Goal: Book appointment/travel/reservation

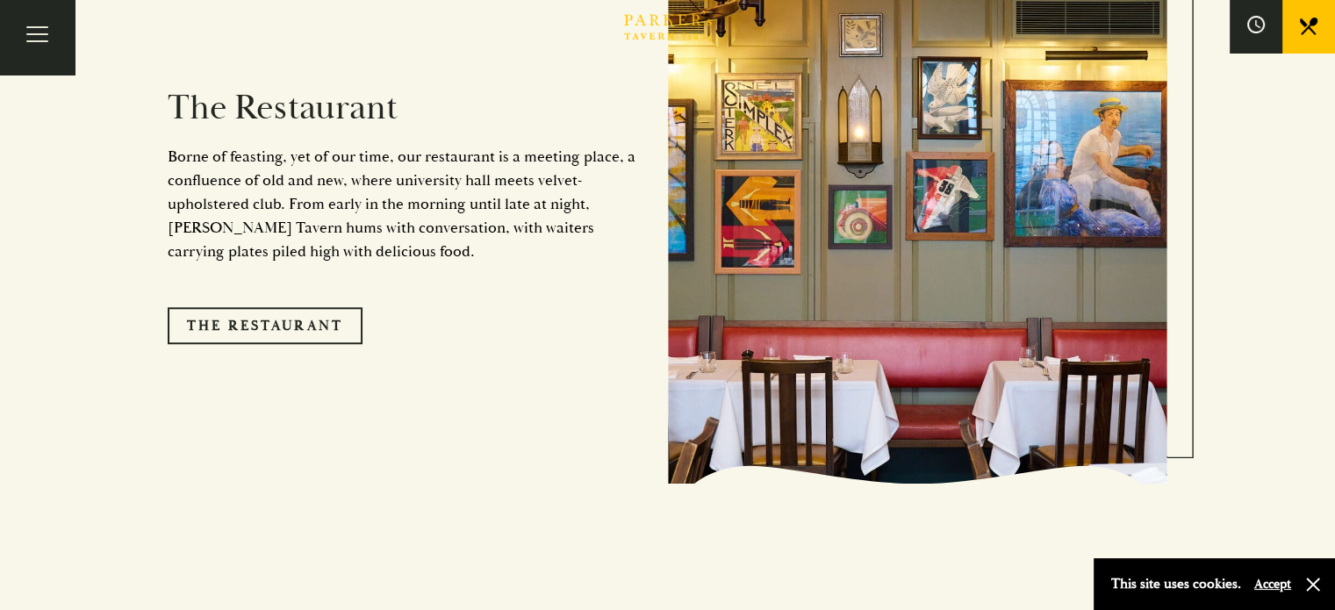
scroll to position [1519, 0]
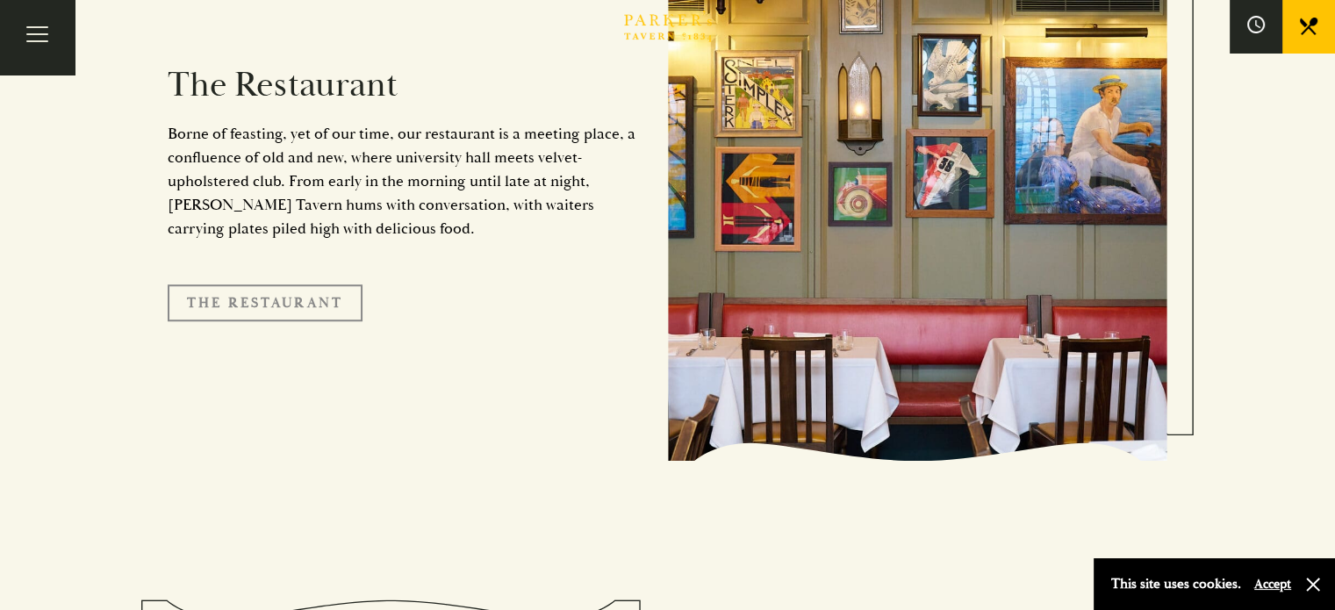
click at [305, 284] on link "The Restaurant" at bounding box center [265, 302] width 195 height 37
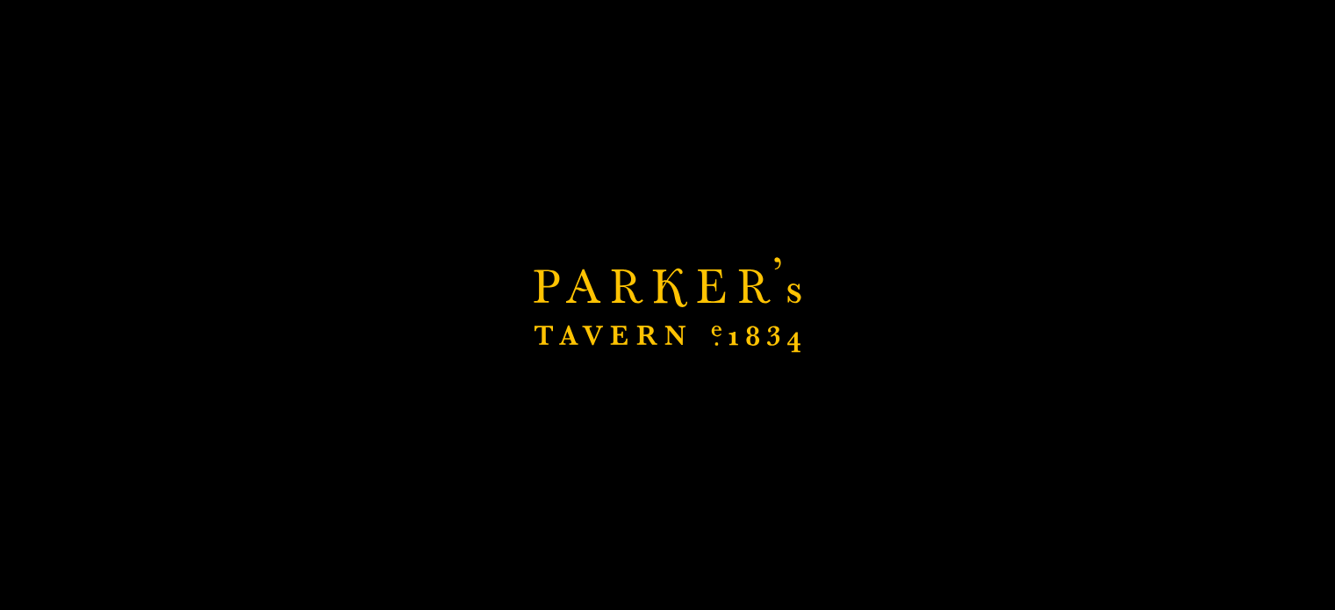
scroll to position [1966, 0]
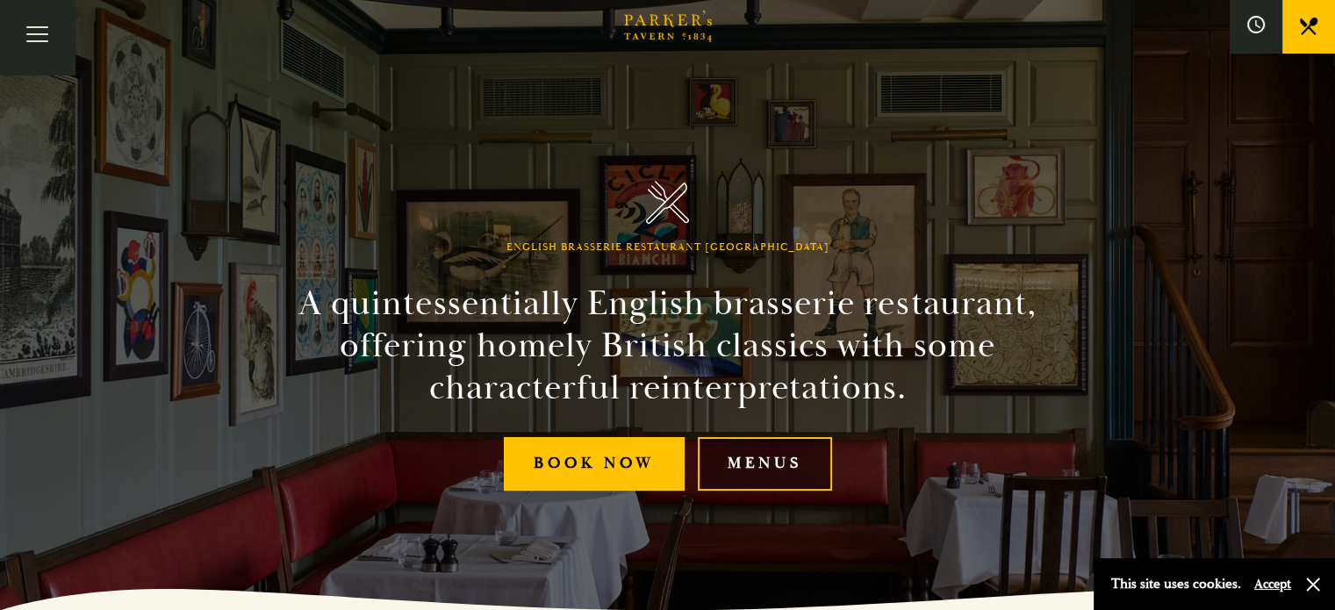
click at [795, 454] on link "Menus" at bounding box center [765, 464] width 134 height 54
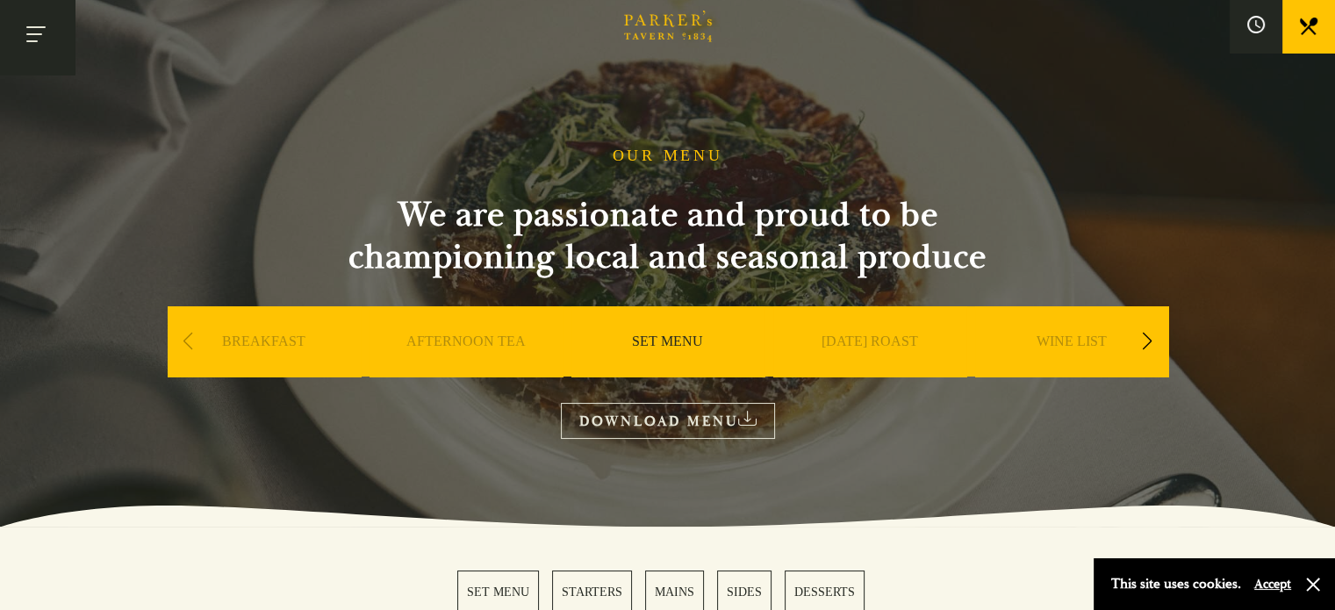
click at [40, 54] on button "Toggle navigation" at bounding box center [37, 37] width 75 height 75
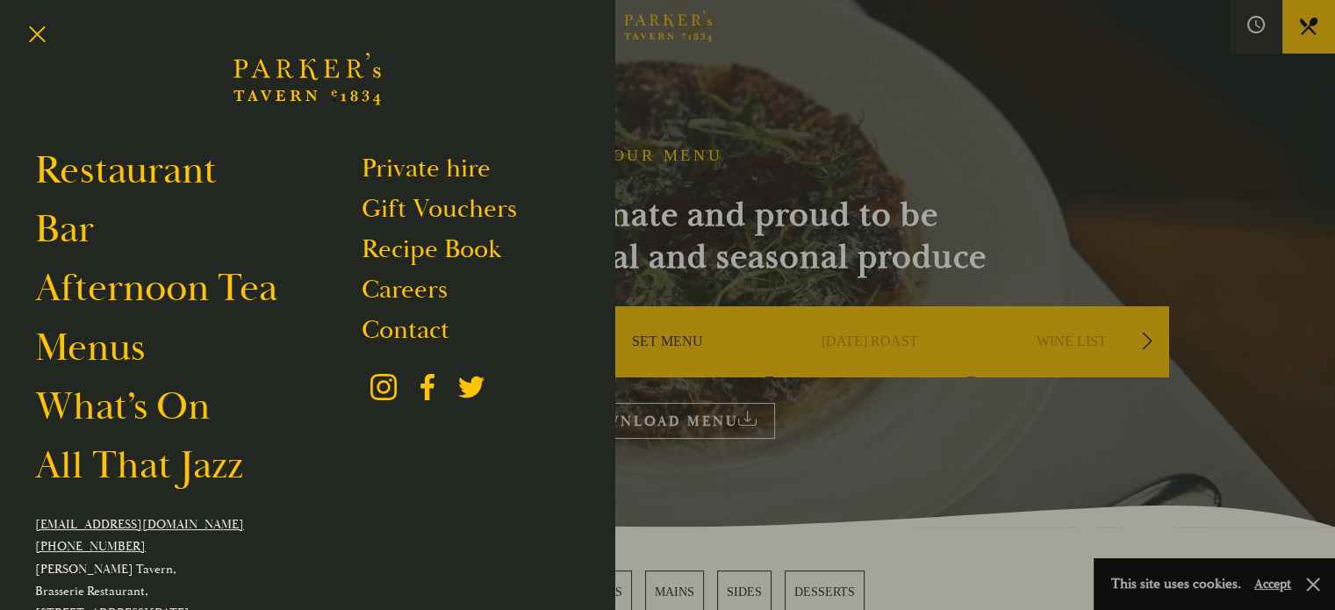
click at [1254, 55] on div at bounding box center [667, 305] width 1335 height 610
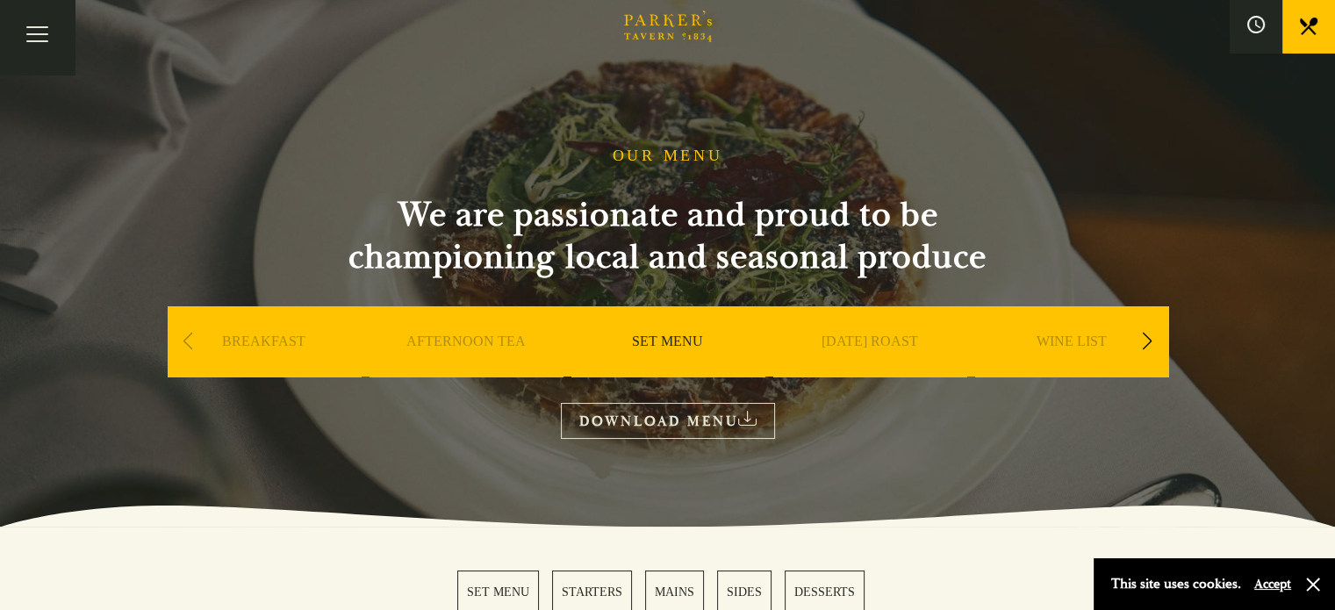
click at [0, 0] on link "What’s On" at bounding box center [0, 0] width 0 height 0
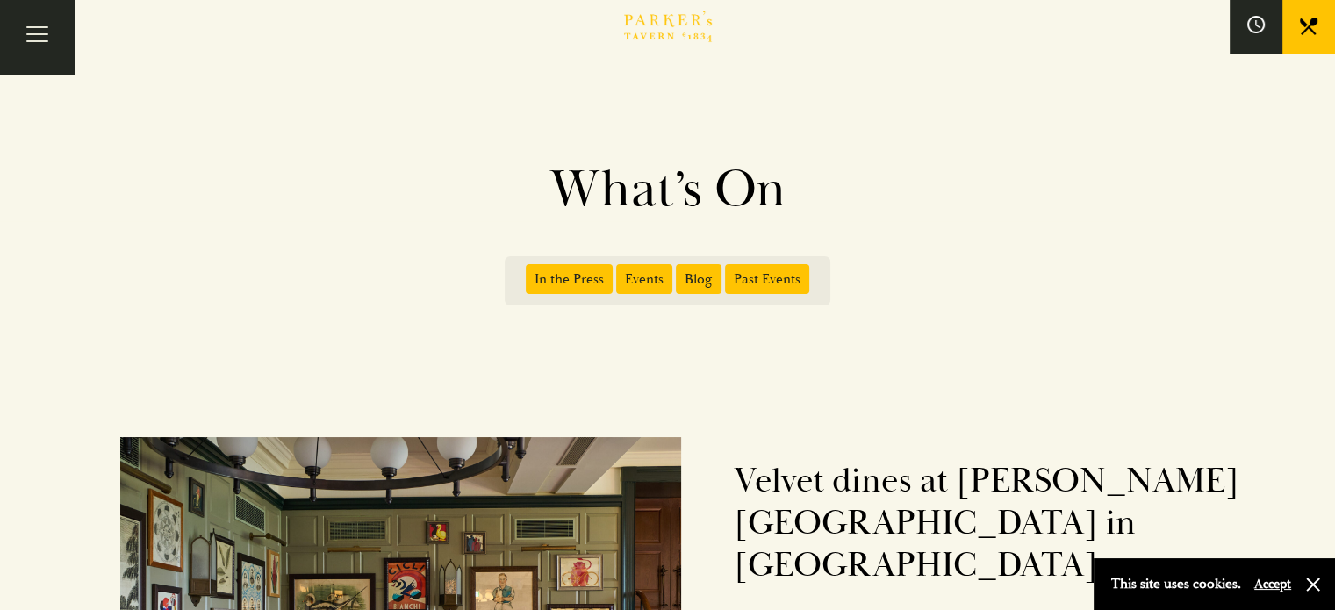
click at [0, 0] on link "BOOK" at bounding box center [0, 0] width 0 height 0
